Goal: Information Seeking & Learning: Learn about a topic

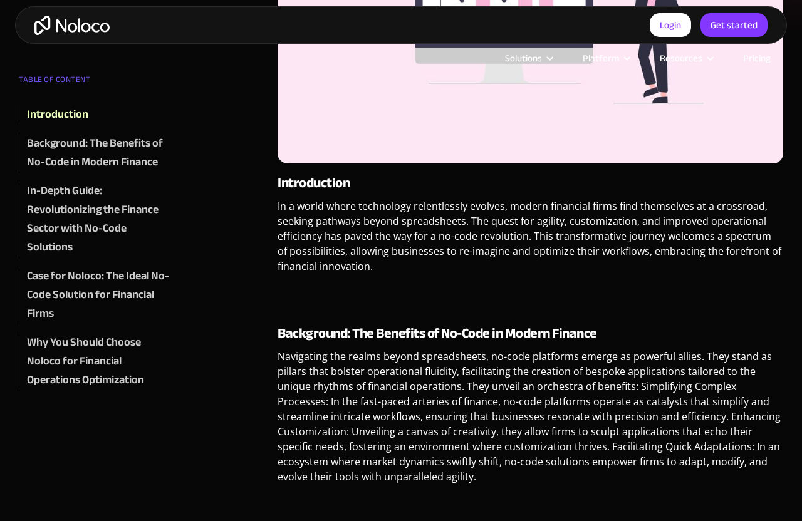
scroll to position [822, 0]
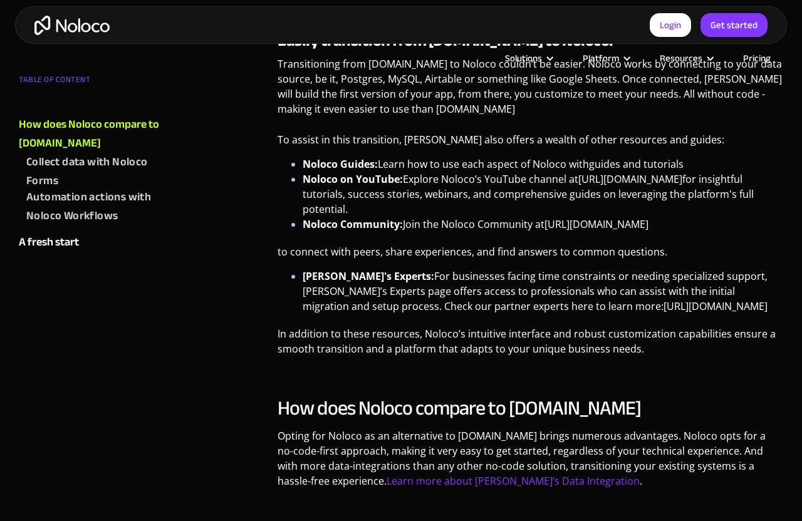
scroll to position [1266, 0]
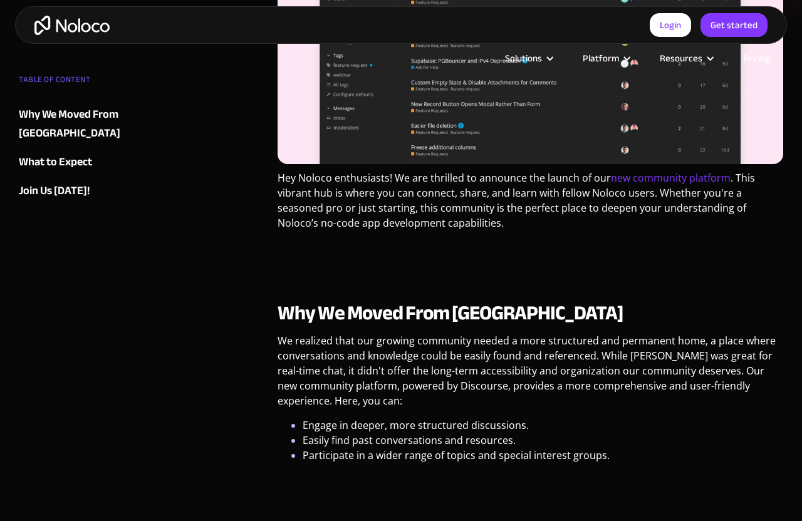
scroll to position [822, 0]
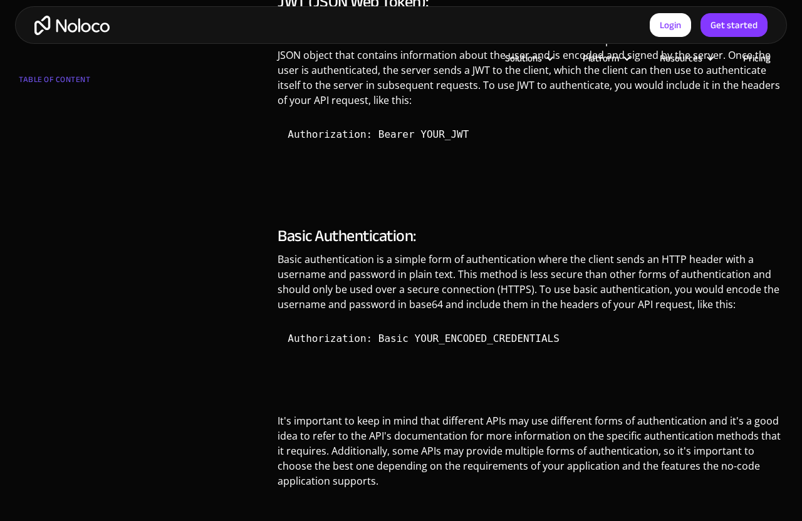
scroll to position [1710, 0]
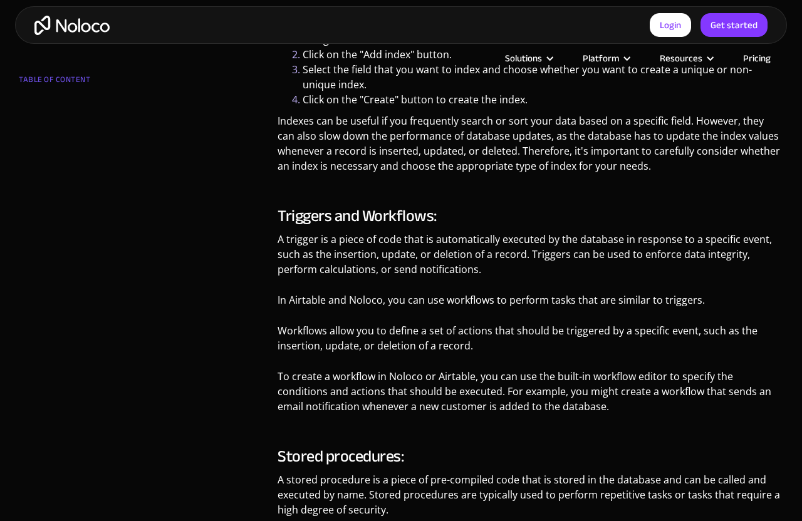
scroll to position [1267, 0]
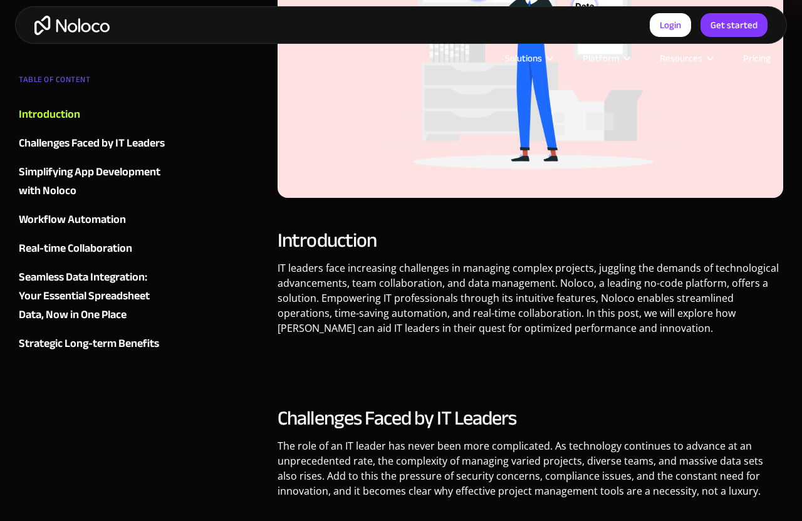
scroll to position [822, 0]
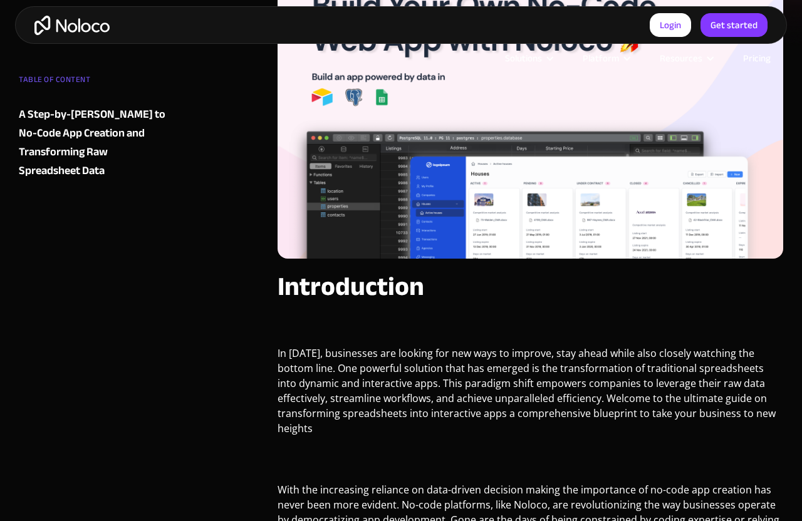
scroll to position [817, 0]
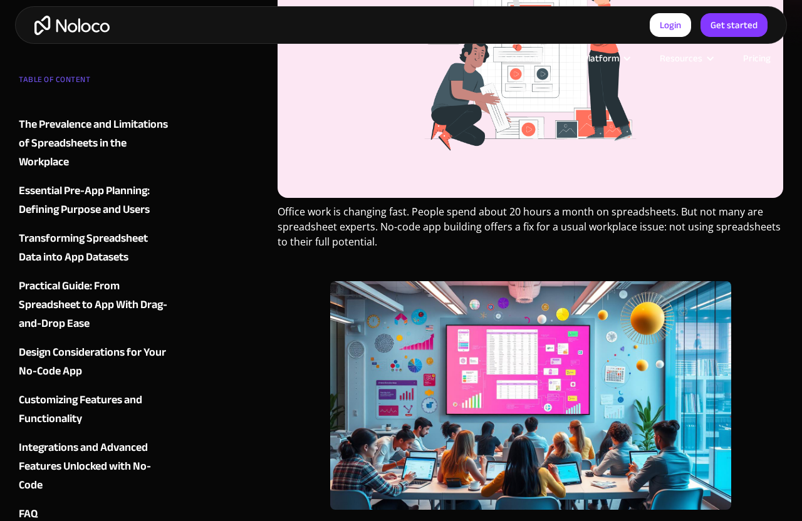
scroll to position [822, 0]
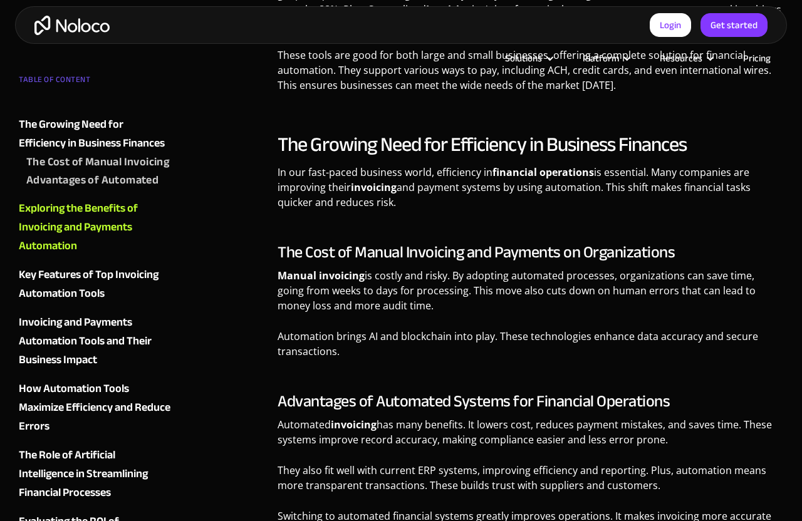
scroll to position [1710, 0]
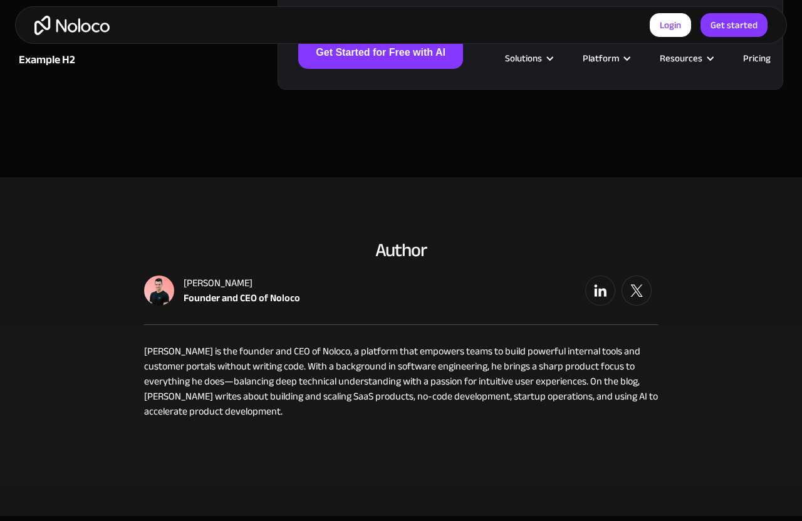
scroll to position [1711, 0]
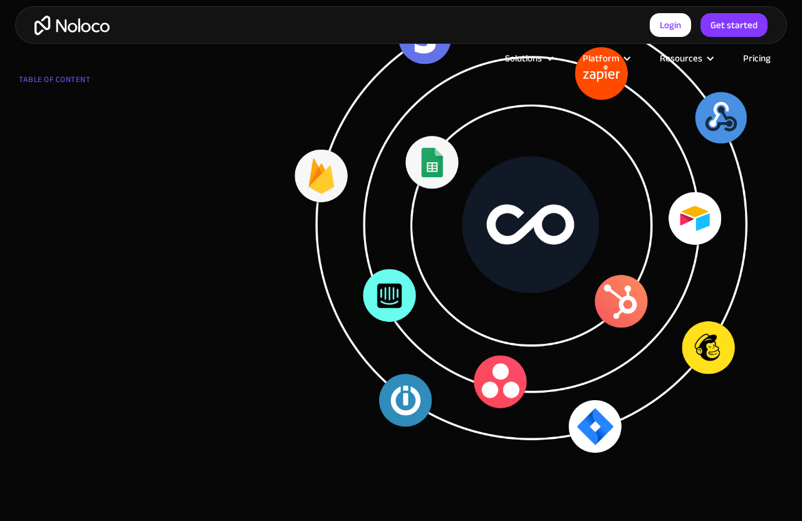
scroll to position [2214, 0]
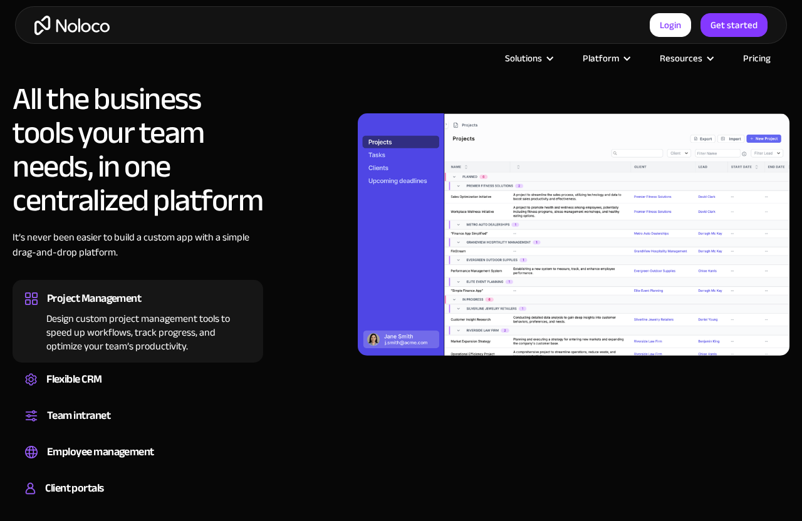
scroll to position [1267, 0]
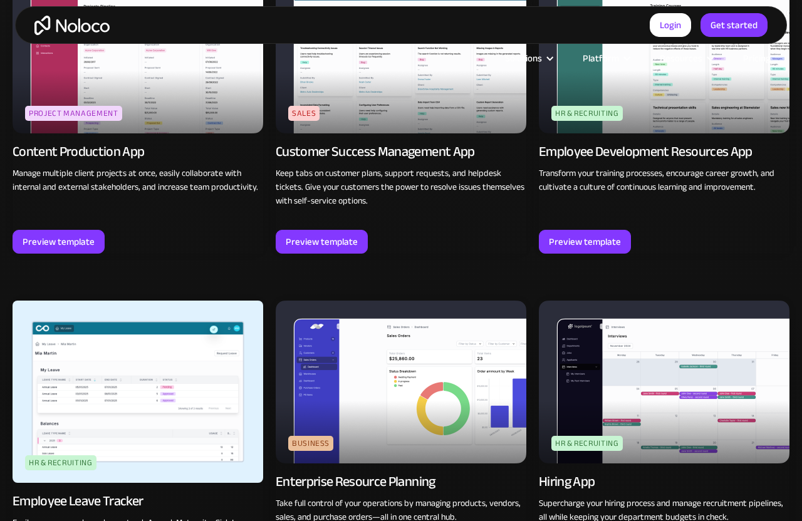
scroll to position [1710, 0]
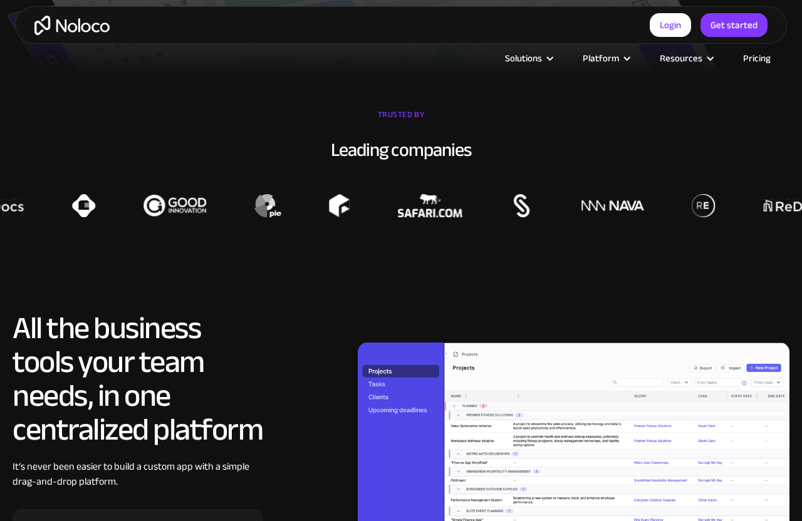
scroll to position [1262, 0]
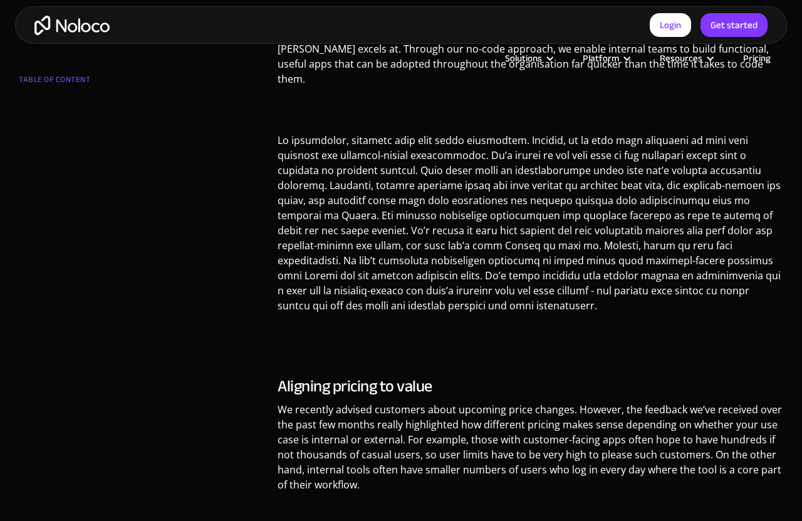
scroll to position [1707, 0]
